Goal: Information Seeking & Learning: Learn about a topic

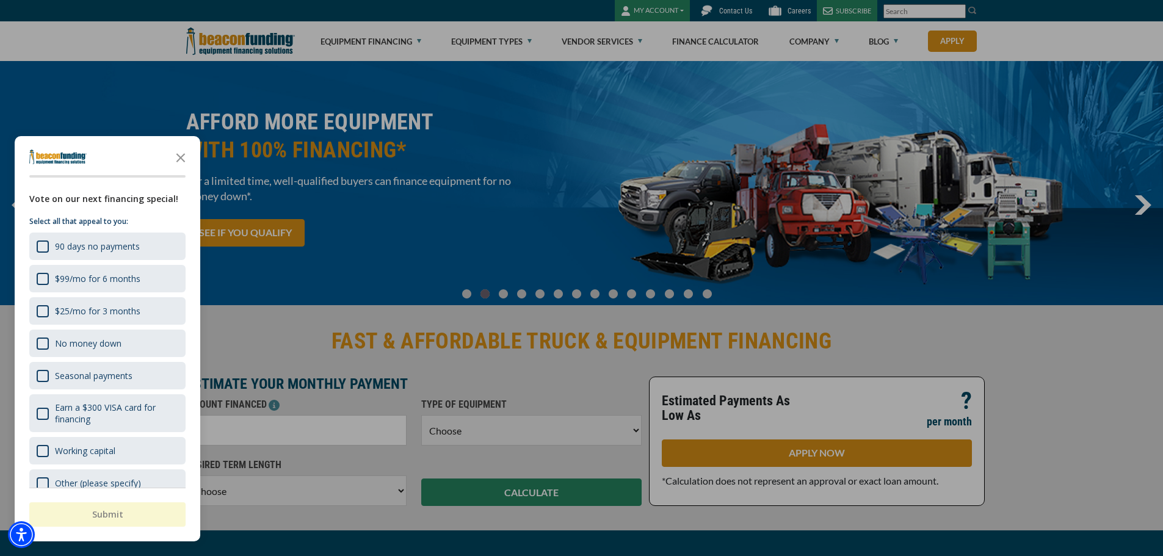
click at [811, 39] on div "button" at bounding box center [581, 278] width 1163 height 556
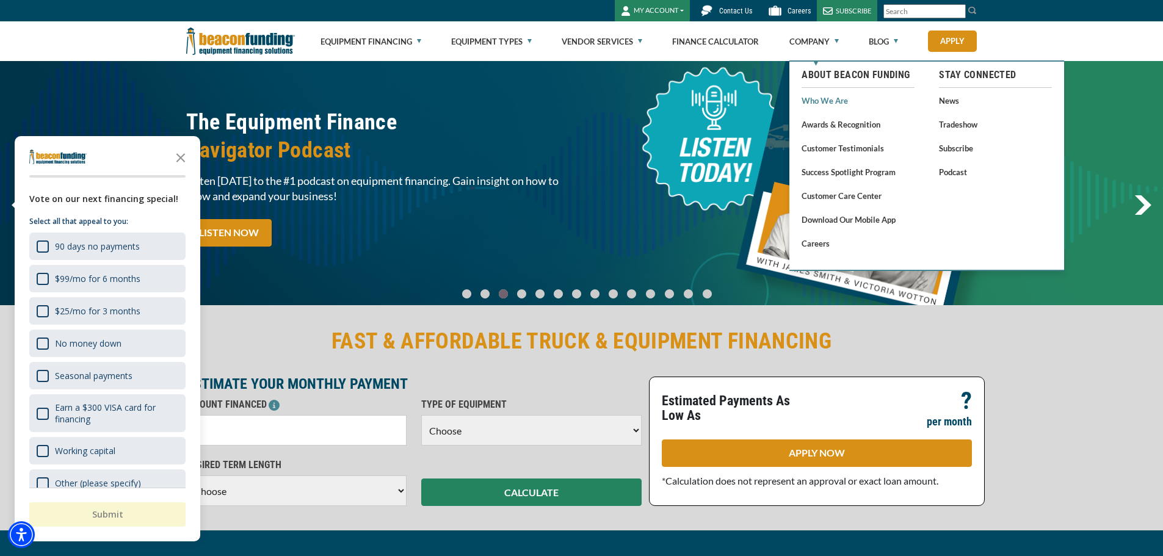
click at [825, 100] on link "Who We Are" at bounding box center [858, 100] width 113 height 15
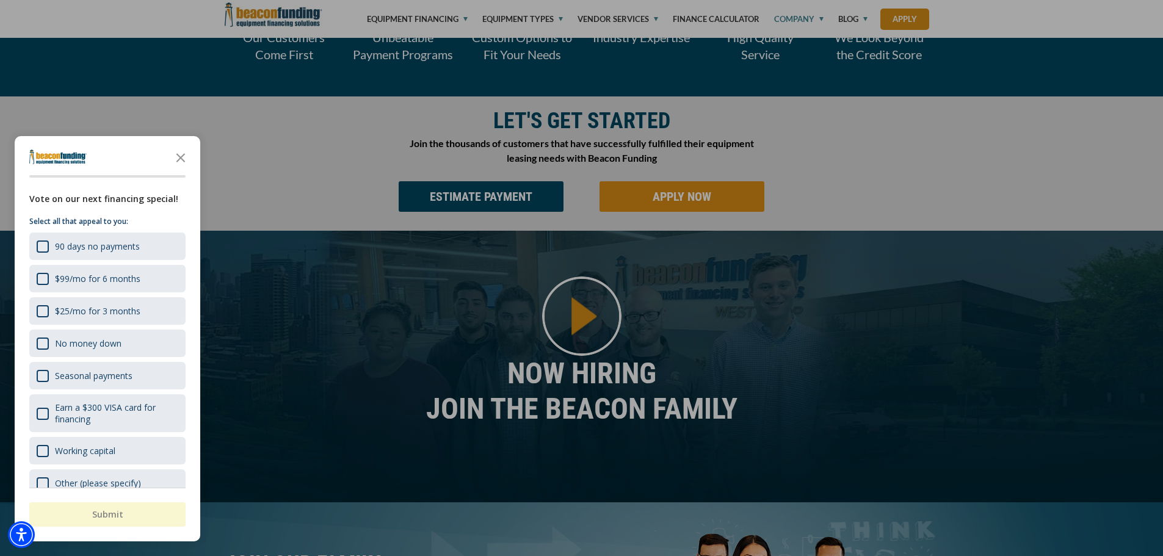
scroll to position [488, 0]
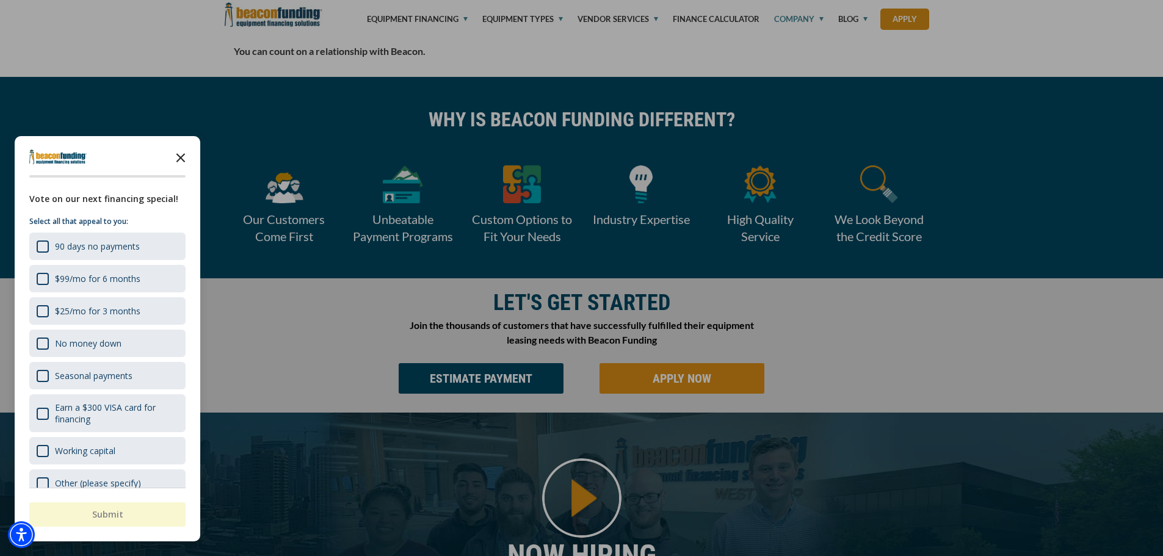
click at [183, 155] on icon "Close the survey" at bounding box center [180, 157] width 24 height 24
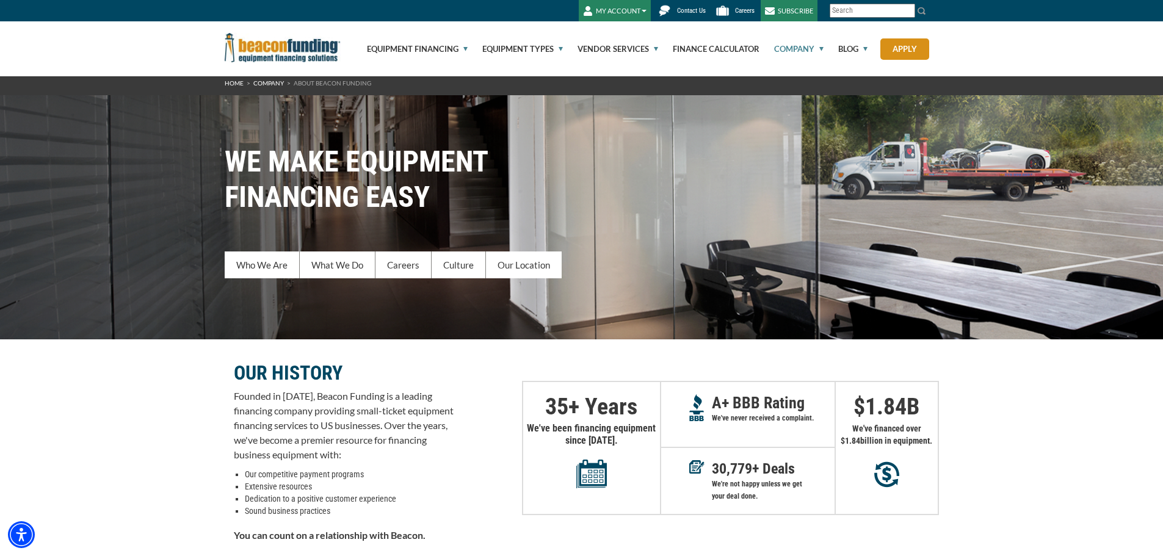
scroll to position [0, 0]
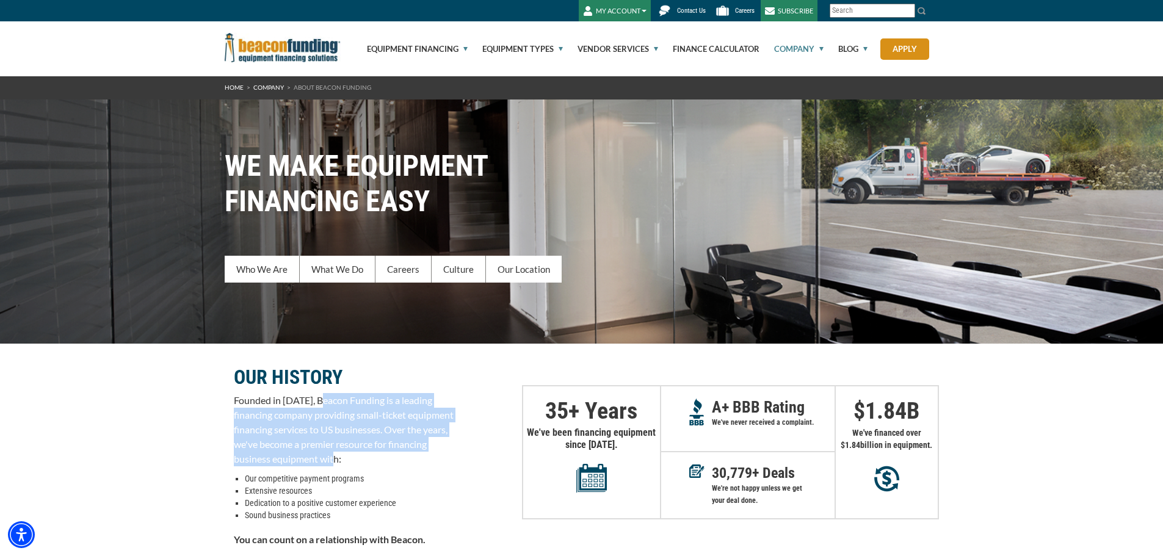
drag, startPoint x: 325, startPoint y: 399, endPoint x: 440, endPoint y: 466, distance: 132.4
click at [440, 466] on p "Founded in 1990, Beacon Funding is a leading financing company providing small-…" at bounding box center [344, 429] width 220 height 73
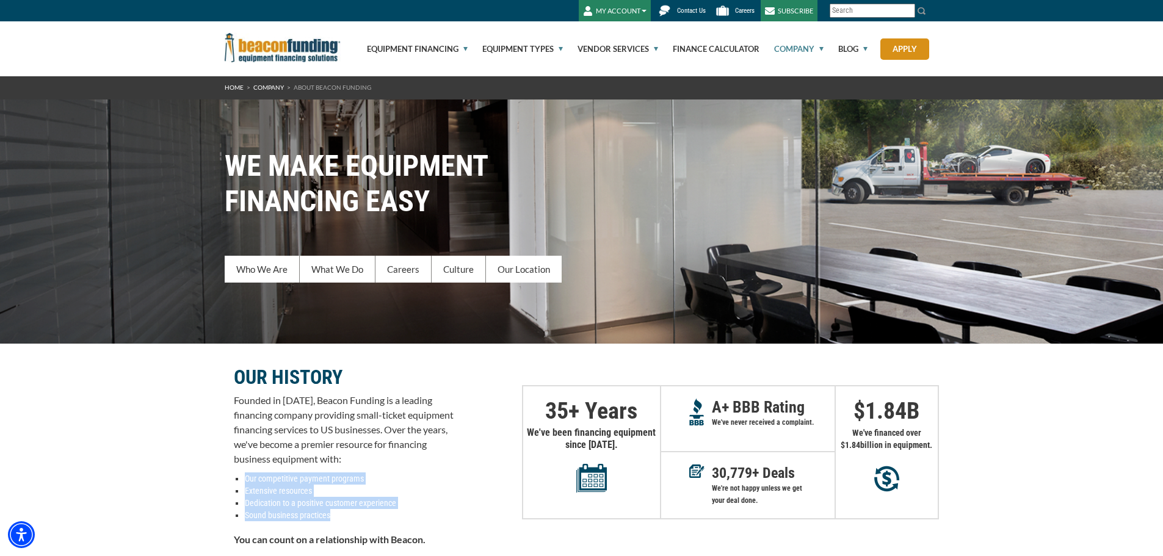
drag, startPoint x: 233, startPoint y: 480, endPoint x: 407, endPoint y: 520, distance: 177.9
click at [407, 520] on div "OUR HISTORY Founded in 1990, Beacon Funding is a leading financing company prov…" at bounding box center [344, 467] width 220 height 195
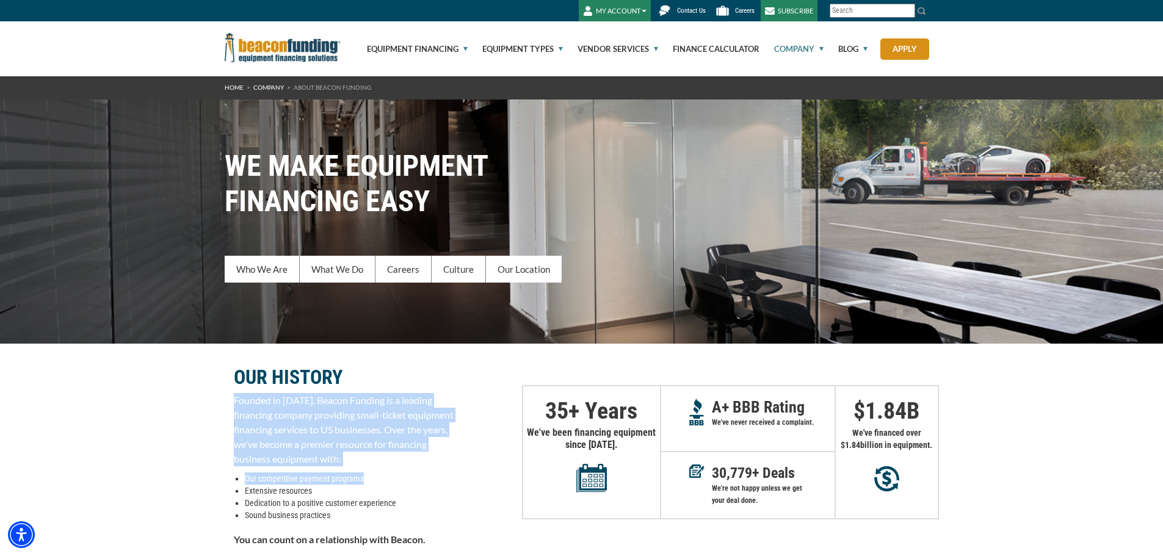
drag, startPoint x: 226, startPoint y: 399, endPoint x: 402, endPoint y: 468, distance: 188.9
click at [402, 468] on div "OUR HISTORY Founded in 1990, Beacon Funding is a leading financing company prov…" at bounding box center [344, 455] width 238 height 222
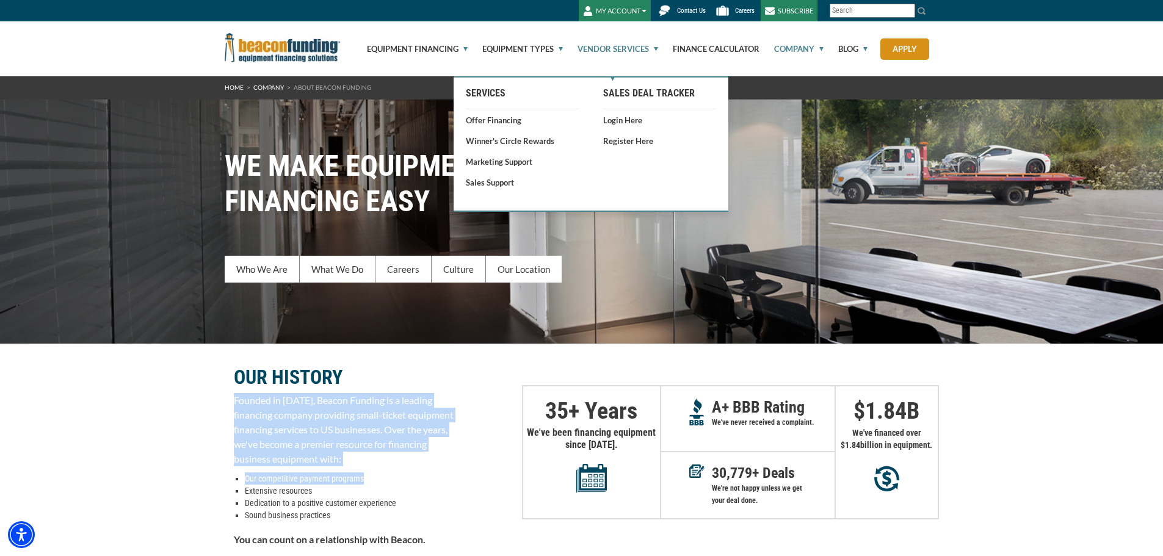
click at [626, 45] on link "Vendor Services" at bounding box center [610, 48] width 95 height 55
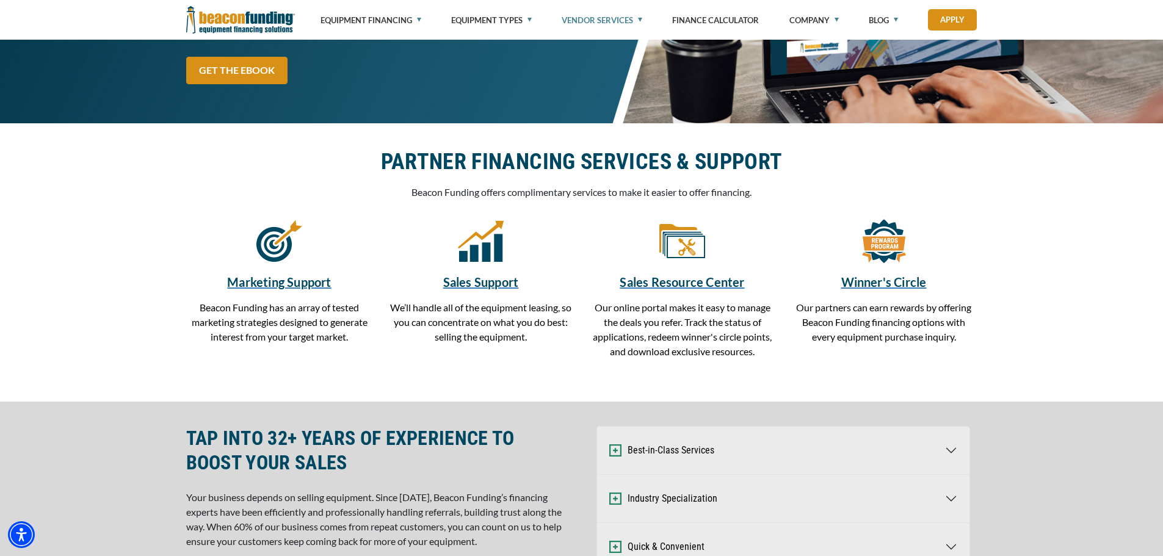
scroll to position [244, 0]
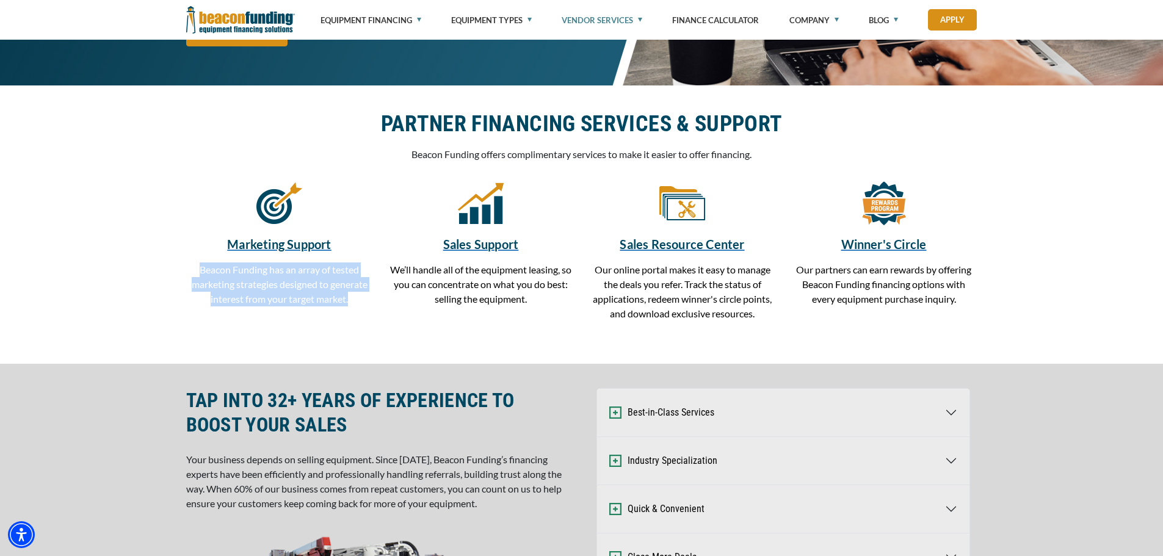
drag, startPoint x: 200, startPoint y: 268, endPoint x: 352, endPoint y: 301, distance: 155.5
click at [352, 301] on p "Beacon Funding has an array of tested marketing strategies designed to generate…" at bounding box center [279, 284] width 187 height 44
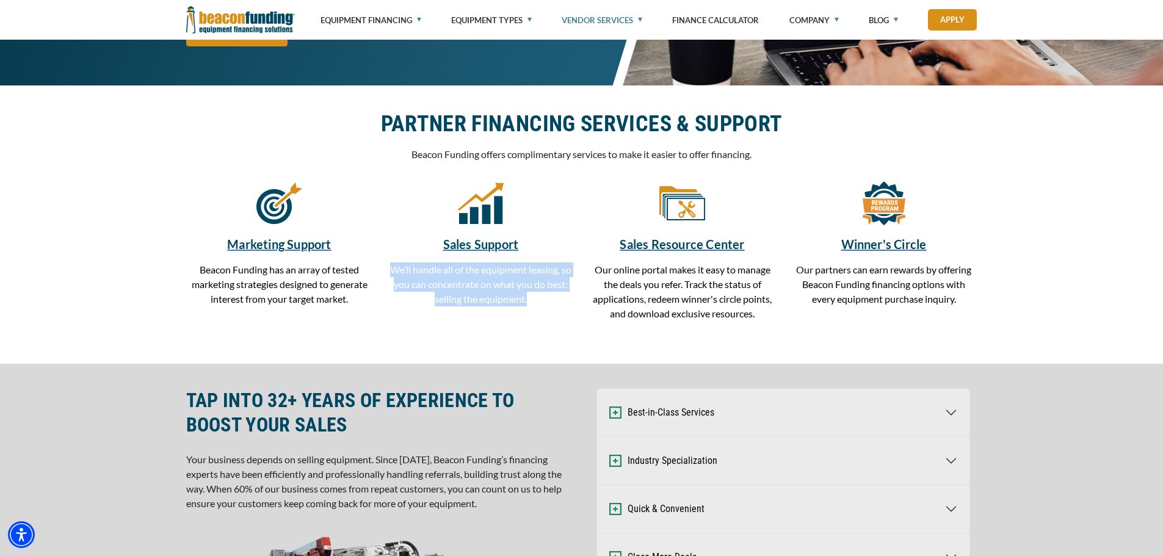
drag, startPoint x: 389, startPoint y: 268, endPoint x: 549, endPoint y: 294, distance: 161.4
click at [549, 294] on p "We’ll handle all of the equipment leasing, so you can concentrate on what you d…" at bounding box center [481, 284] width 187 height 44
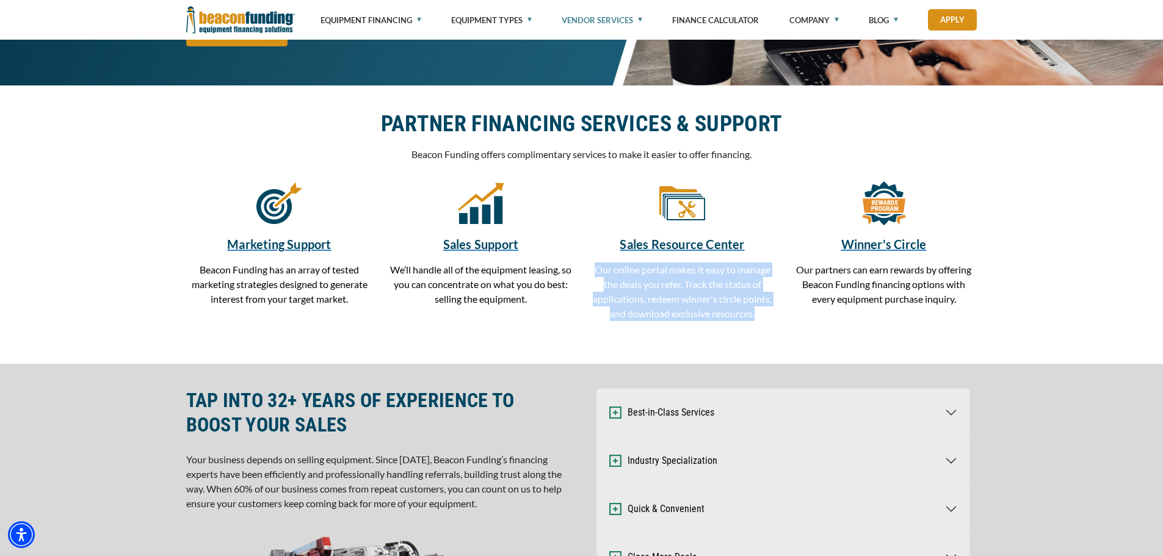
drag, startPoint x: 596, startPoint y: 273, endPoint x: 766, endPoint y: 331, distance: 179.0
click at [766, 331] on div "Marketing Support Beacon Funding has an array of tested marketing strategies de…" at bounding box center [582, 259] width 806 height 159
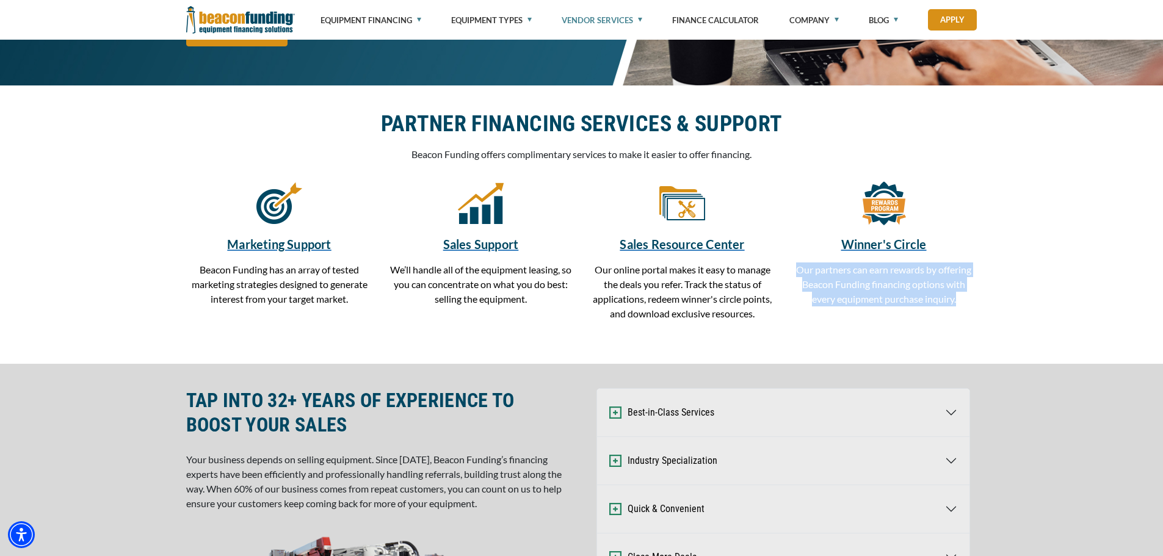
drag, startPoint x: 797, startPoint y: 267, endPoint x: 979, endPoint y: 310, distance: 186.1
click at [979, 310] on div "Winner's Circle Our partners can earn rewards by offering Beacon Funding financ…" at bounding box center [883, 253] width 201 height 147
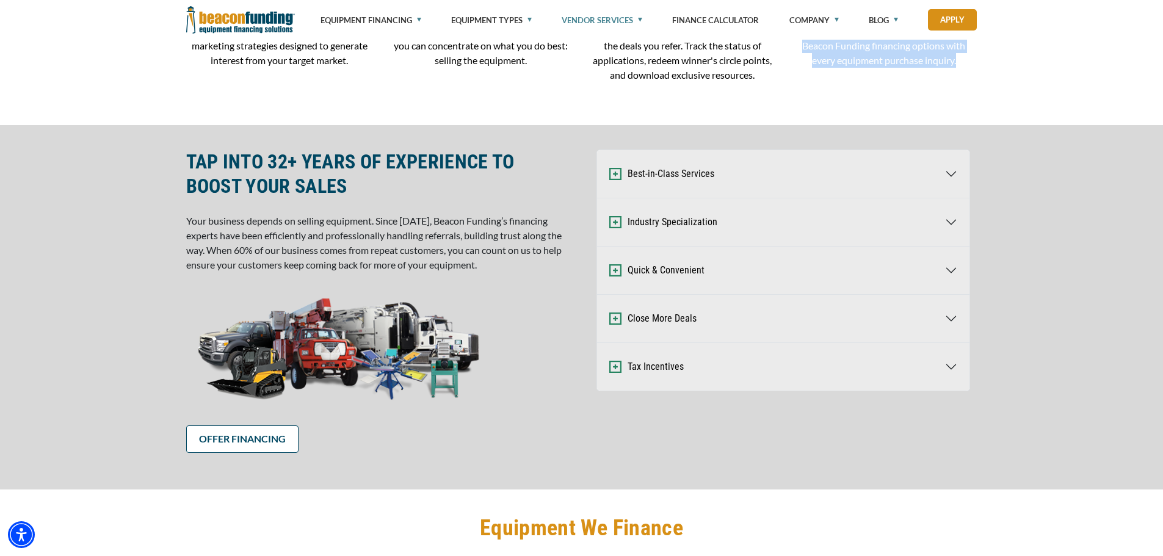
scroll to position [488, 0]
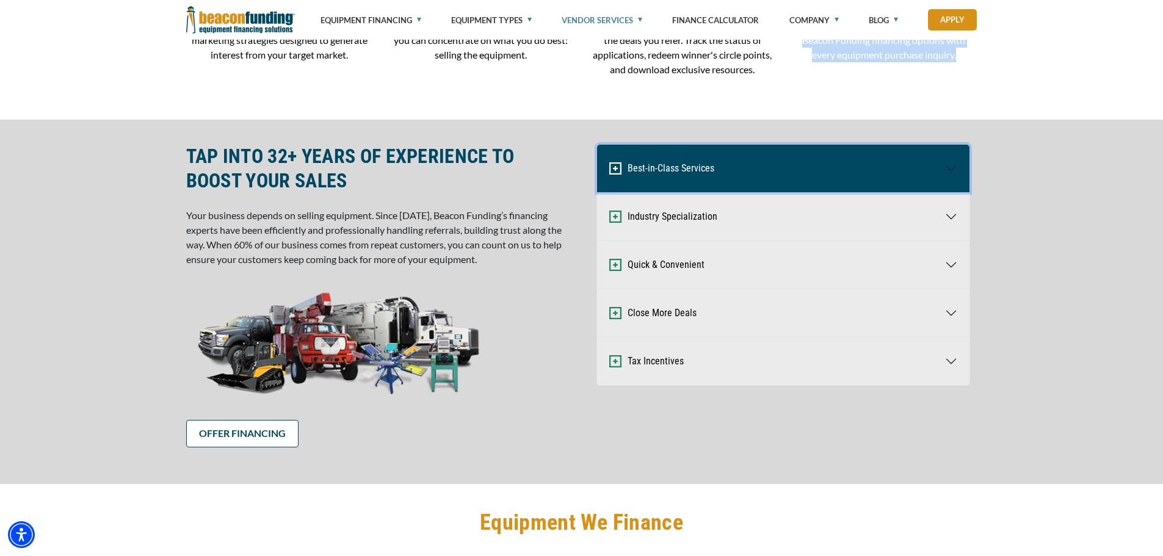
click at [682, 165] on button "Best-in-Class Services" at bounding box center [783, 169] width 372 height 48
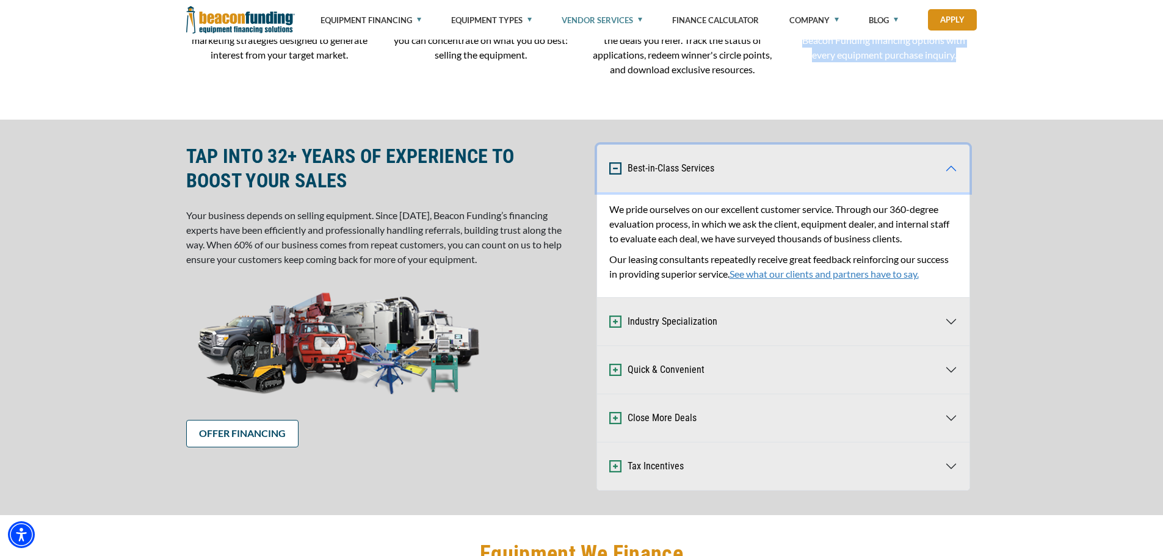
click at [682, 165] on button "Best-in-Class Services" at bounding box center [783, 169] width 372 height 48
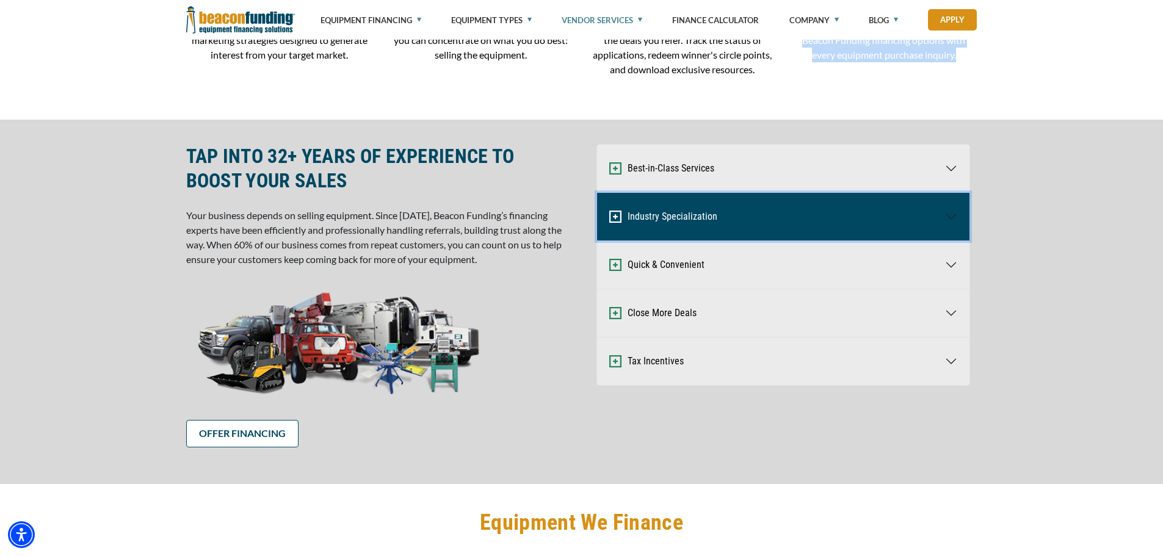
click at [677, 211] on button "Industry Specialization" at bounding box center [783, 217] width 372 height 48
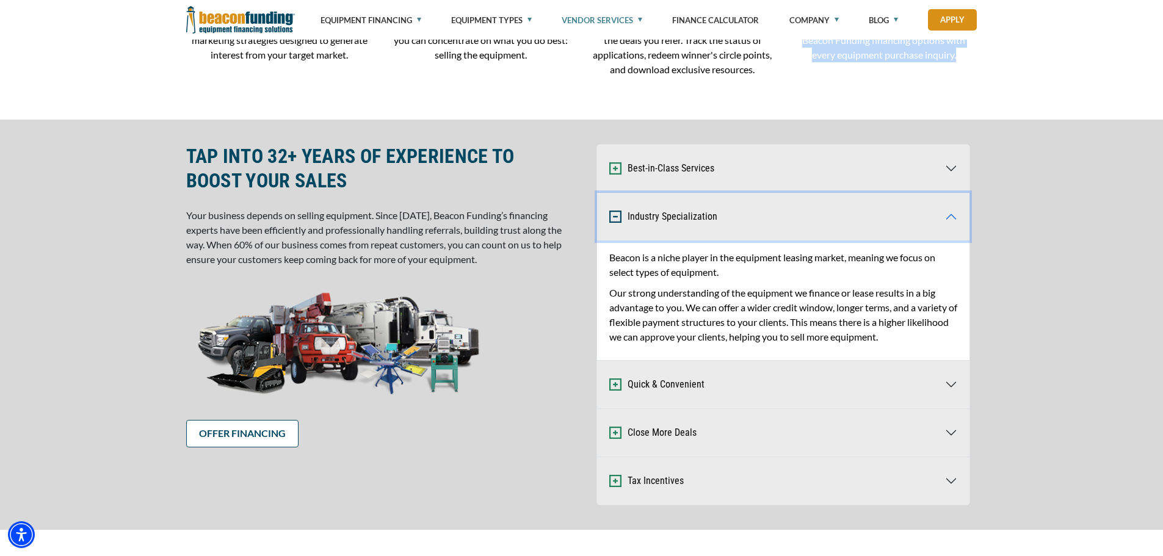
click at [677, 211] on button "Industry Specialization" at bounding box center [783, 217] width 372 height 48
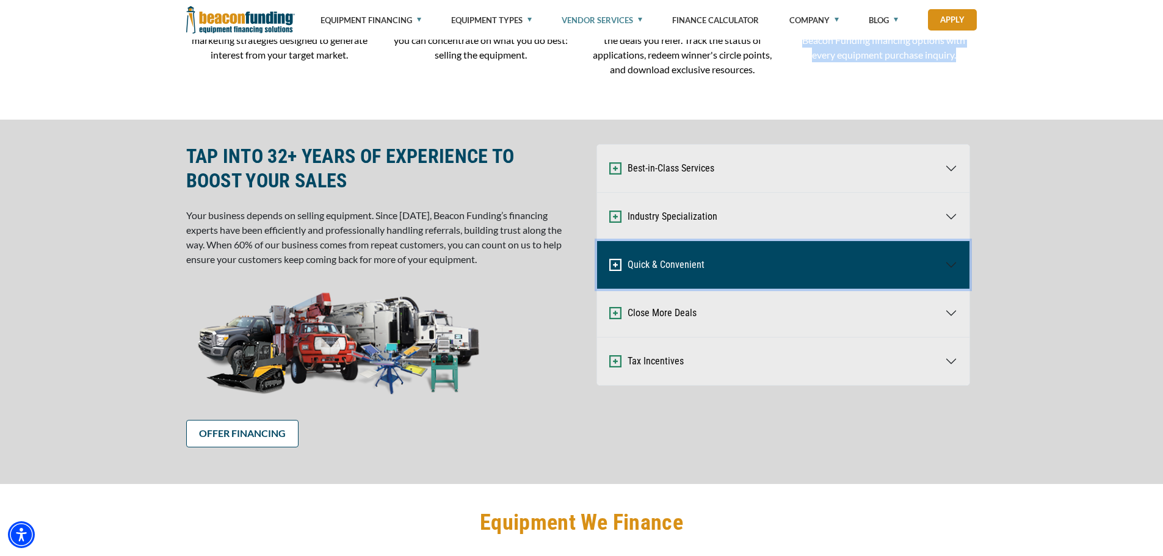
click at [676, 264] on button "Quick & Convenient" at bounding box center [783, 265] width 372 height 48
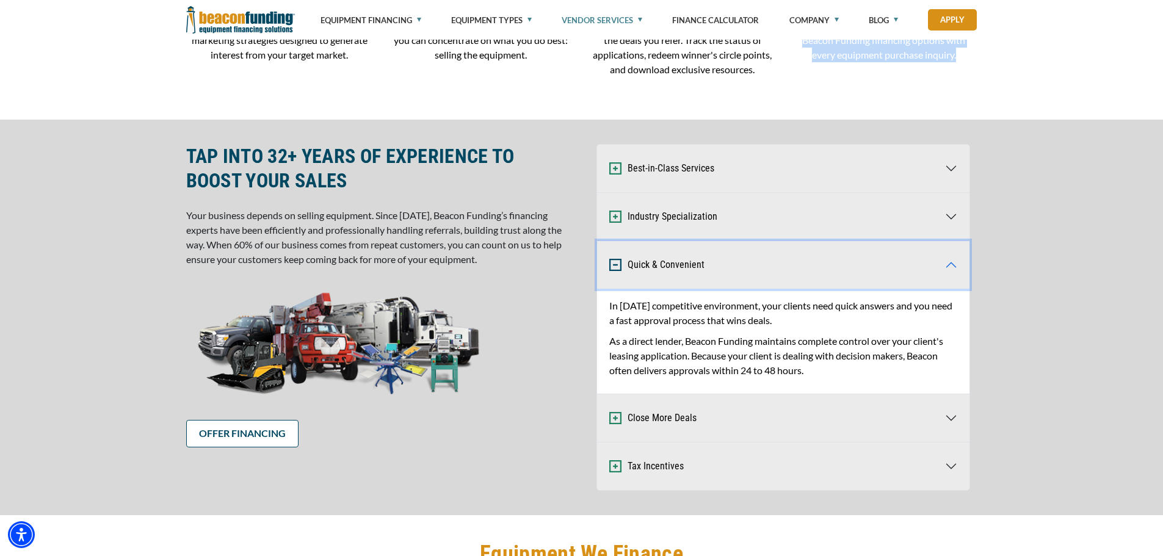
click at [676, 264] on button "Quick & Convenient" at bounding box center [783, 265] width 372 height 48
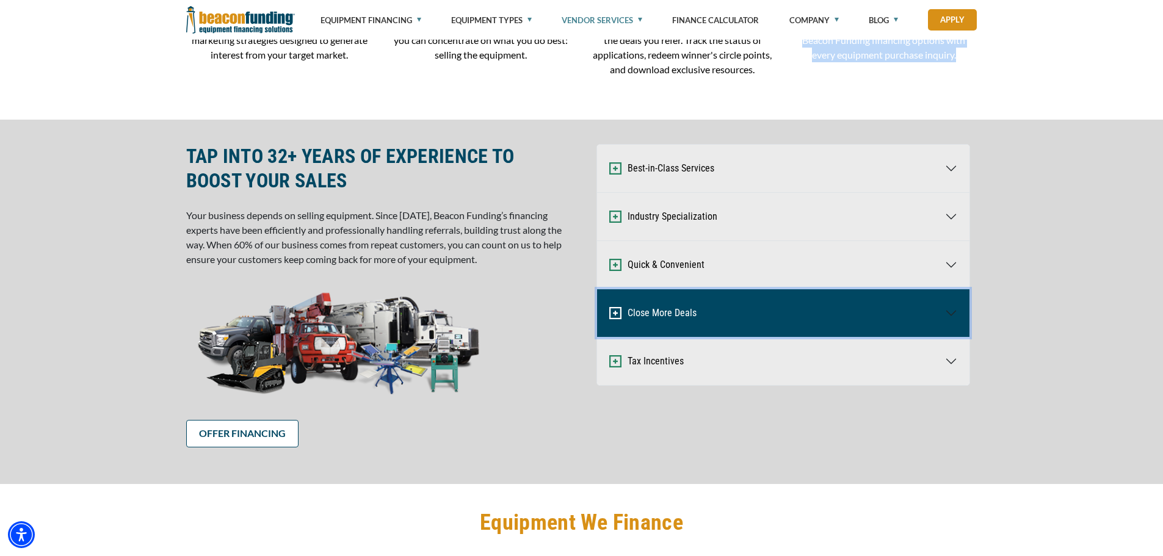
click at [672, 317] on button "Close More Deals" at bounding box center [783, 313] width 372 height 48
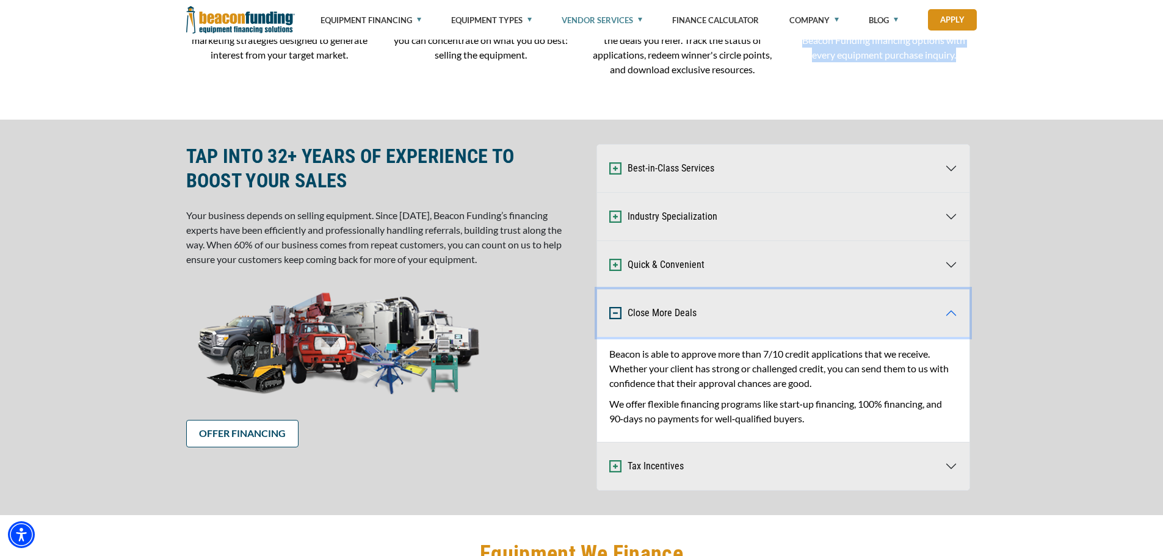
click at [672, 317] on button "Close More Deals" at bounding box center [783, 313] width 372 height 48
